Goal: Complete application form

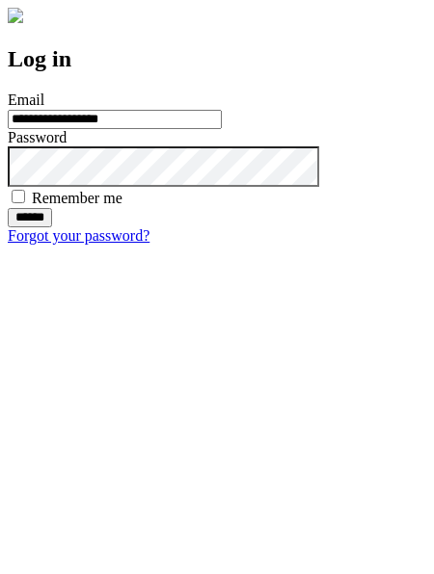
type input "**********"
click at [52, 227] on input "******" at bounding box center [30, 217] width 44 height 19
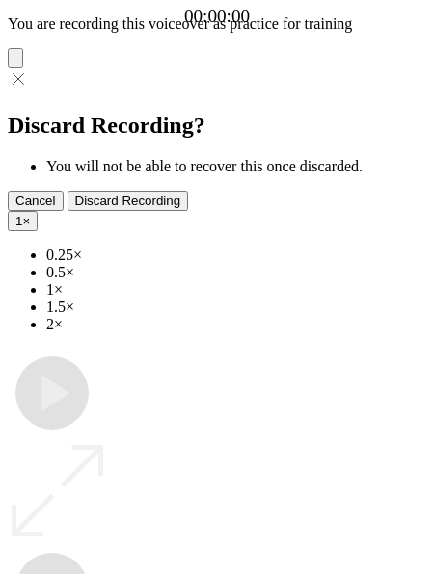
type input "**********"
